Goal: Task Accomplishment & Management: Manage account settings

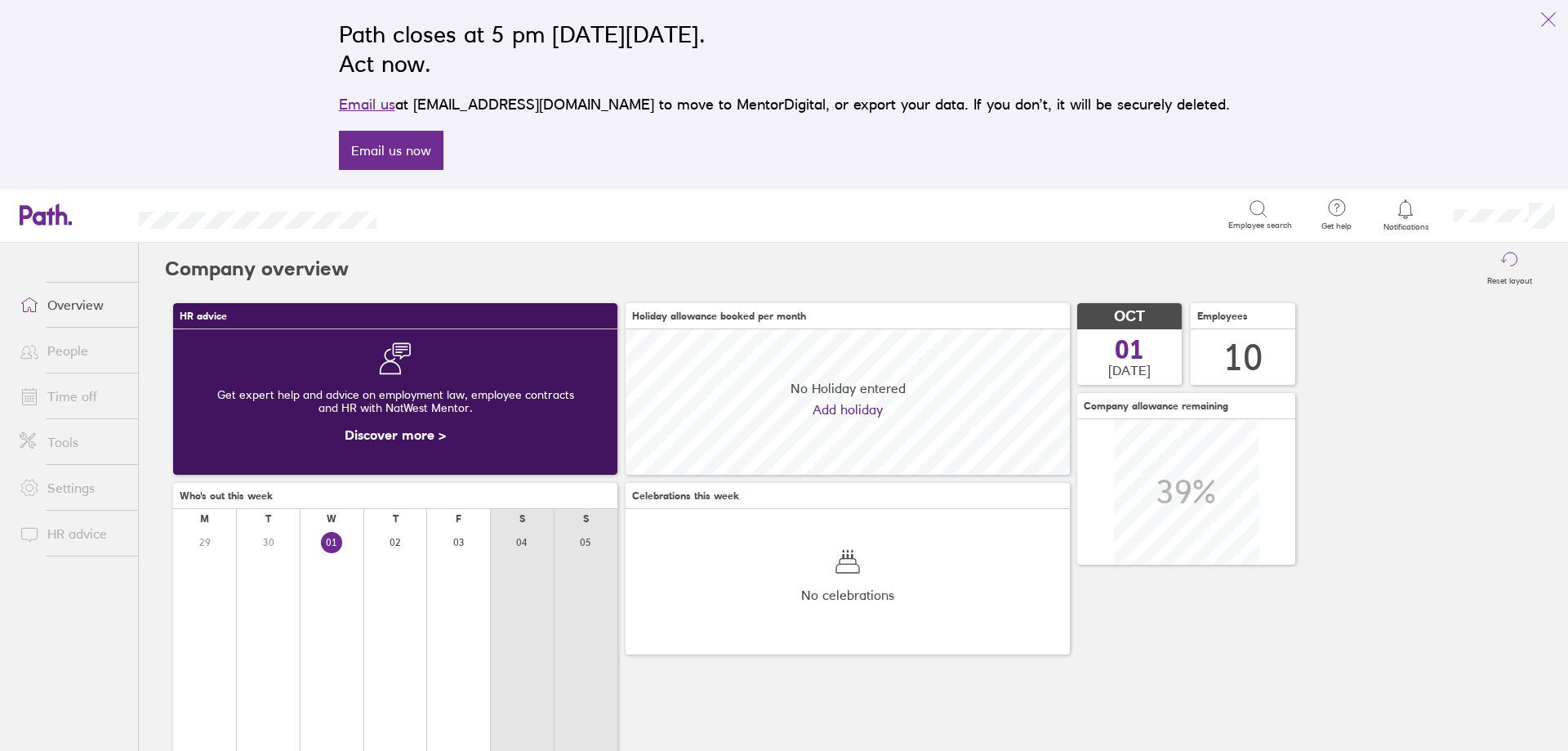
scroll to position [146, 444]
click at [1548, 19] on icon "link" at bounding box center [1549, 19] width 19 height 19
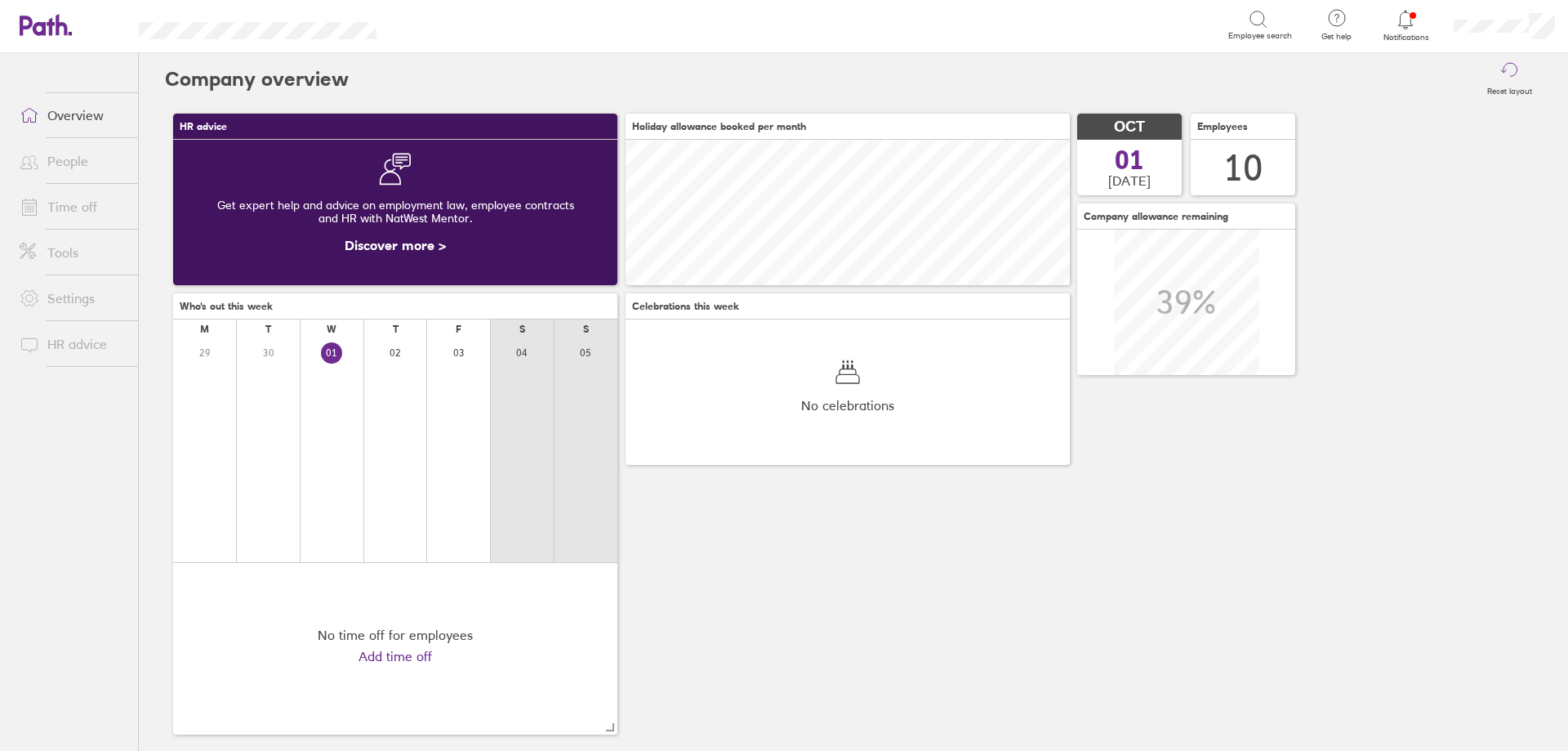
click at [1401, 27] on icon at bounding box center [1406, 19] width 19 height 19
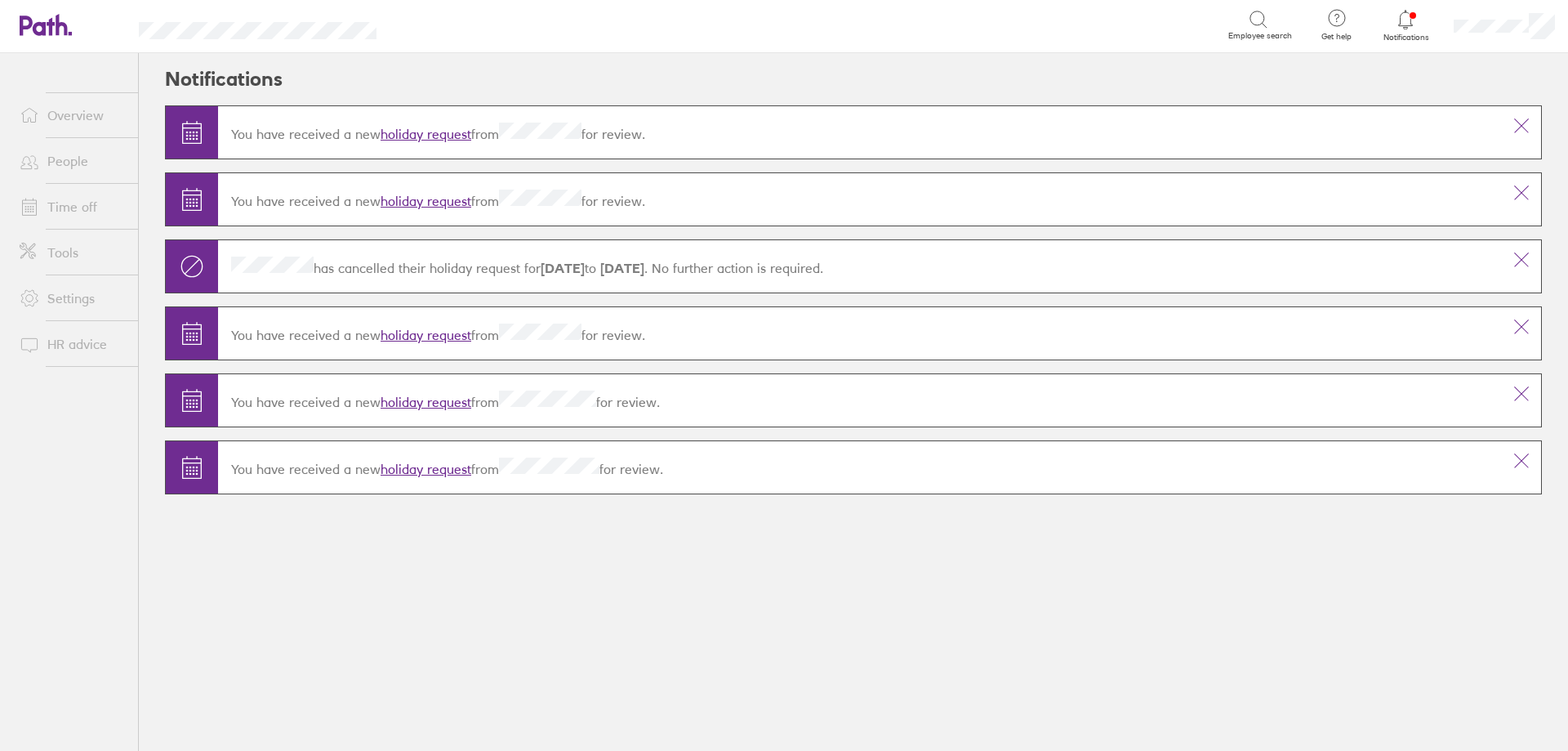
click at [444, 130] on link "holiday request" at bounding box center [426, 133] width 91 height 16
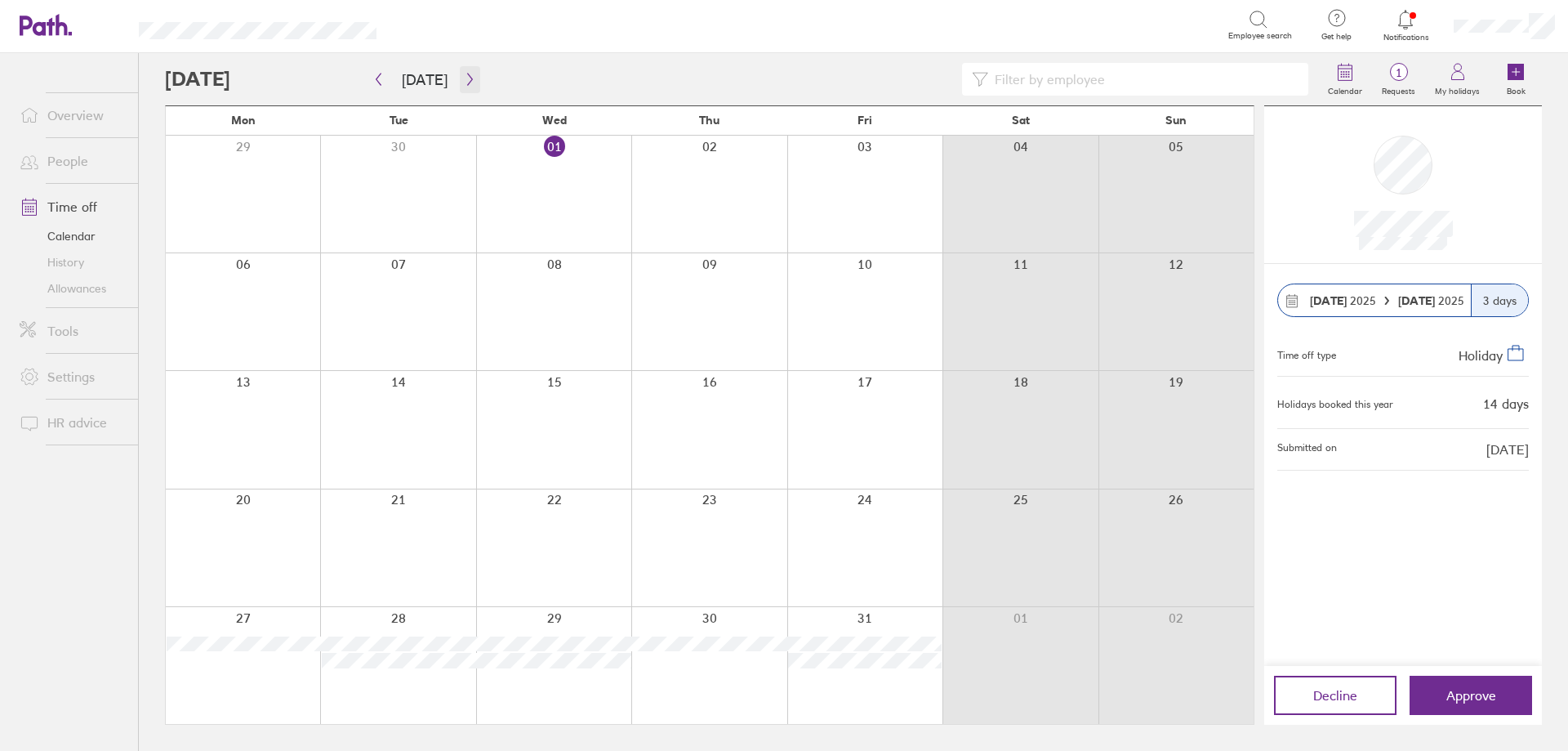
click at [464, 77] on icon "button" at bounding box center [470, 79] width 13 height 14
click at [1468, 689] on span "Approve" at bounding box center [1471, 695] width 50 height 14
